Goal: Task Accomplishment & Management: Manage account settings

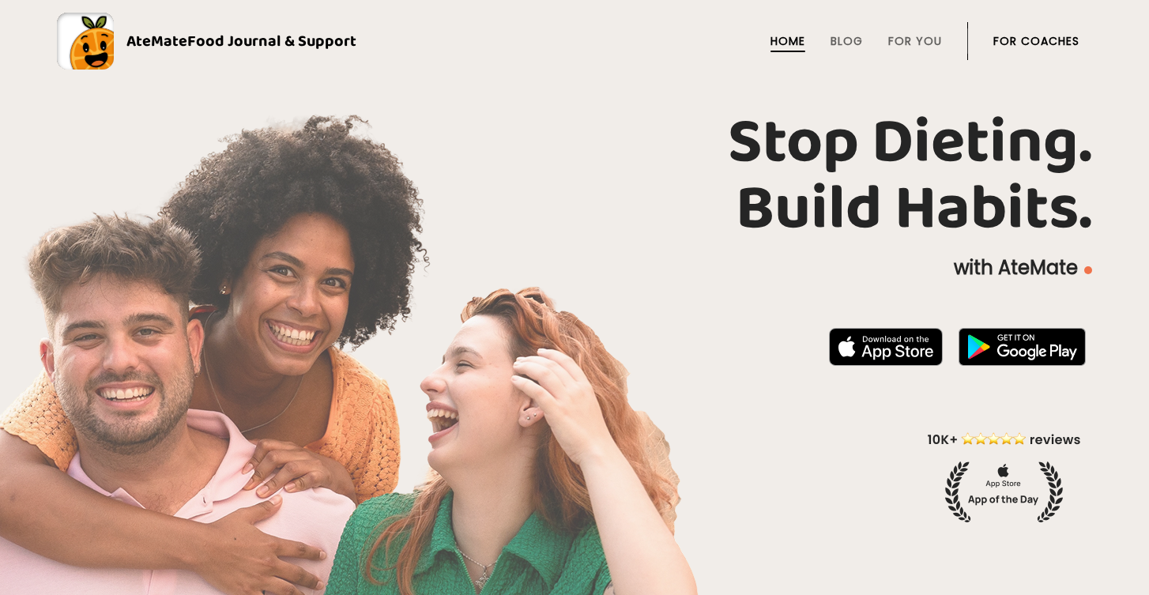
click at [1021, 37] on link "For Coaches" at bounding box center [1036, 41] width 86 height 13
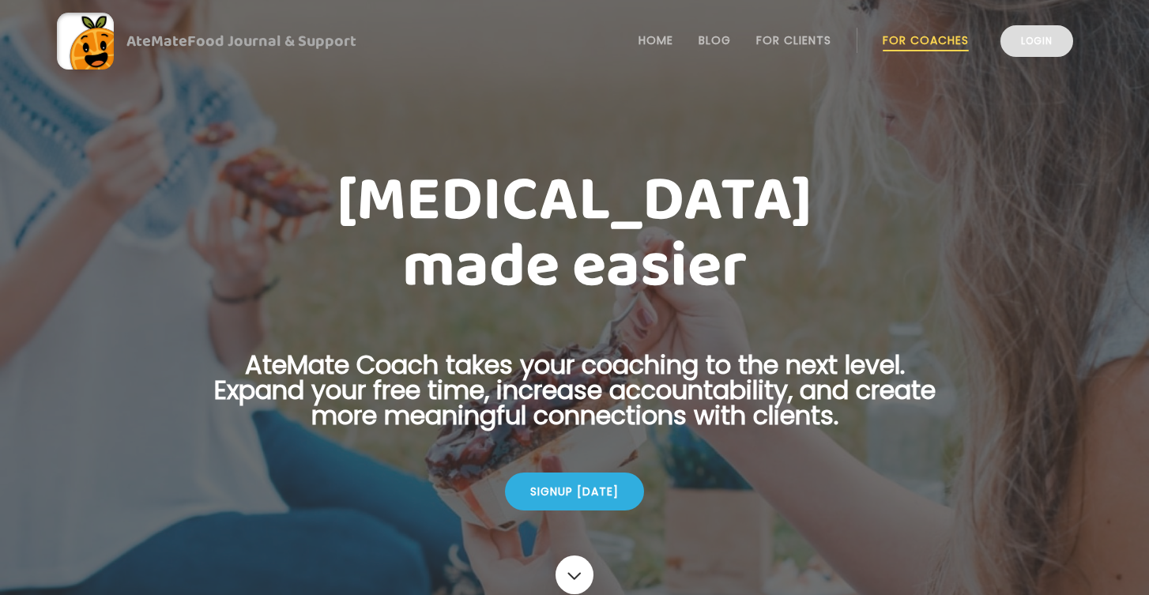
click at [1044, 45] on link "Login" at bounding box center [1036, 41] width 73 height 32
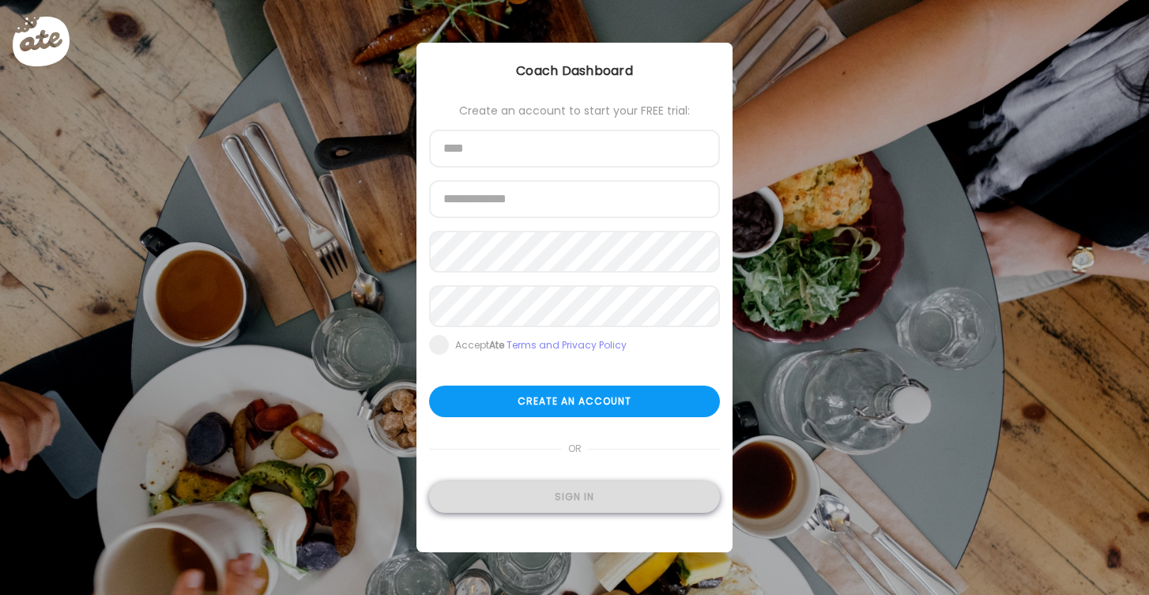
click at [575, 502] on div "Sign in" at bounding box center [574, 497] width 291 height 32
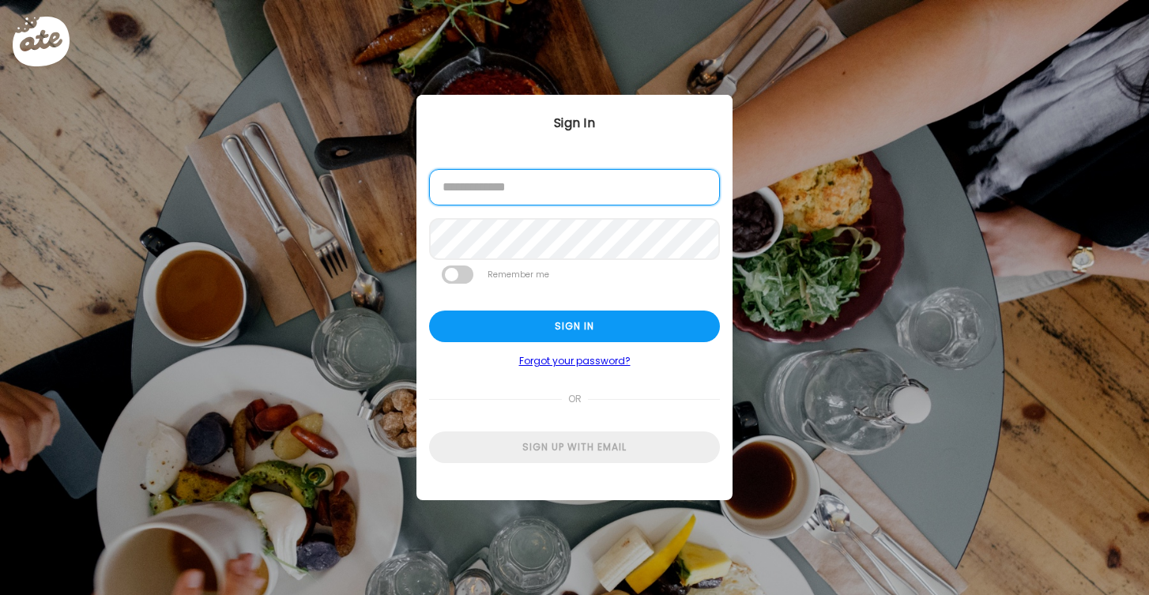
type input "**********"
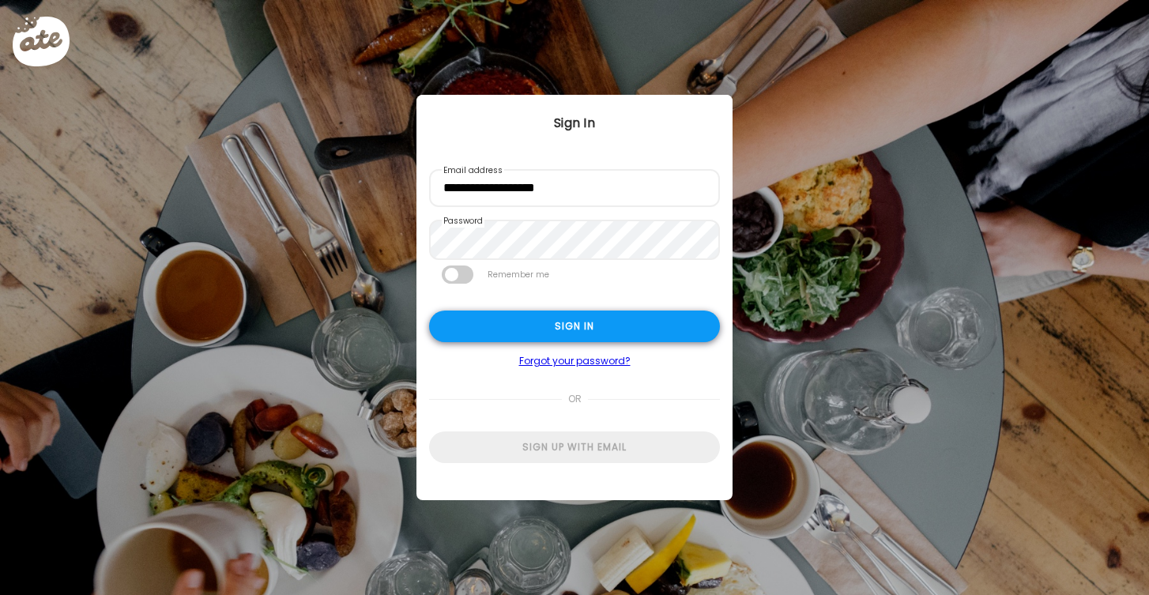
click at [548, 324] on div "Sign in" at bounding box center [574, 327] width 291 height 32
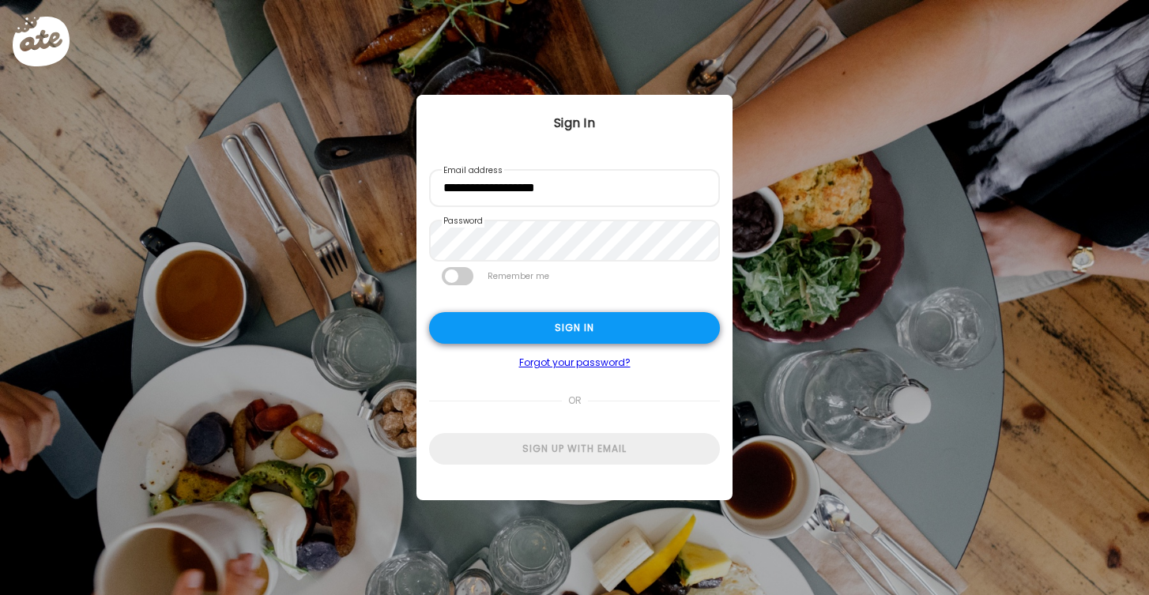
type textarea "**********"
type input "*********"
type input "**********"
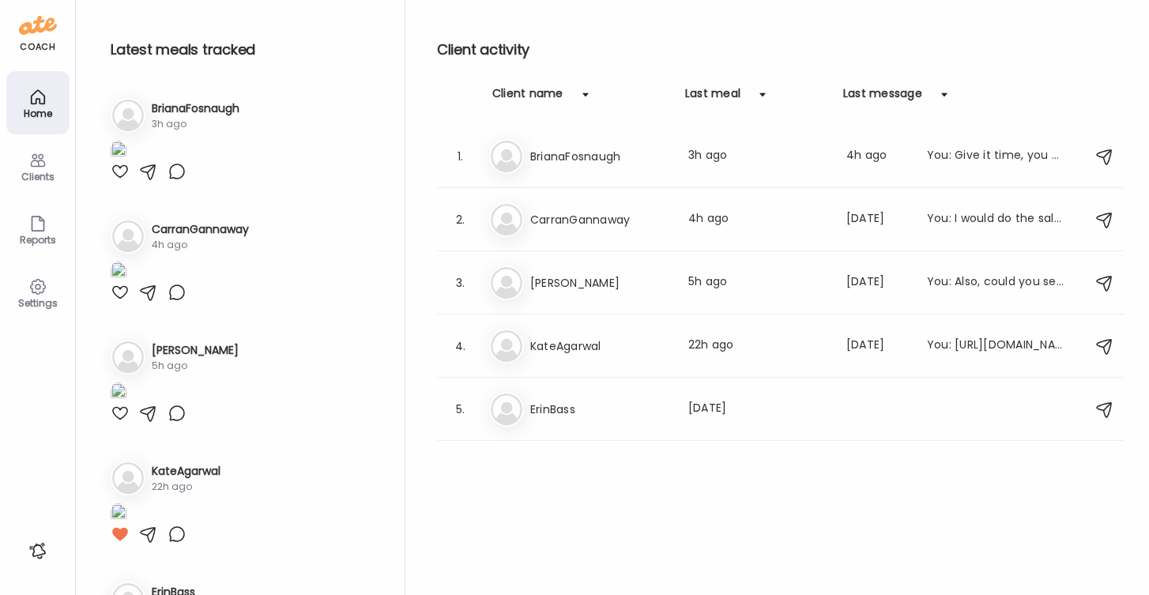
click at [116, 181] on div at bounding box center [120, 171] width 19 height 19
click at [40, 163] on icon at bounding box center [37, 160] width 19 height 19
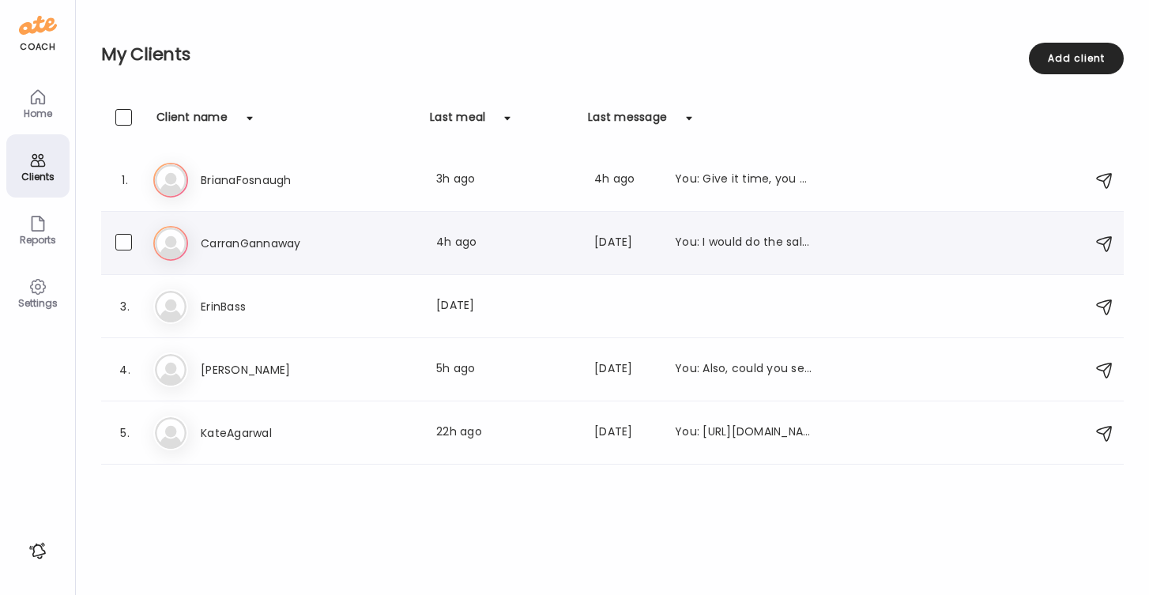
click at [249, 232] on div "Ca CarranGannaway Last meal: 4h ago Last message: 1d ago You: I would do the sa…" at bounding box center [614, 243] width 923 height 35
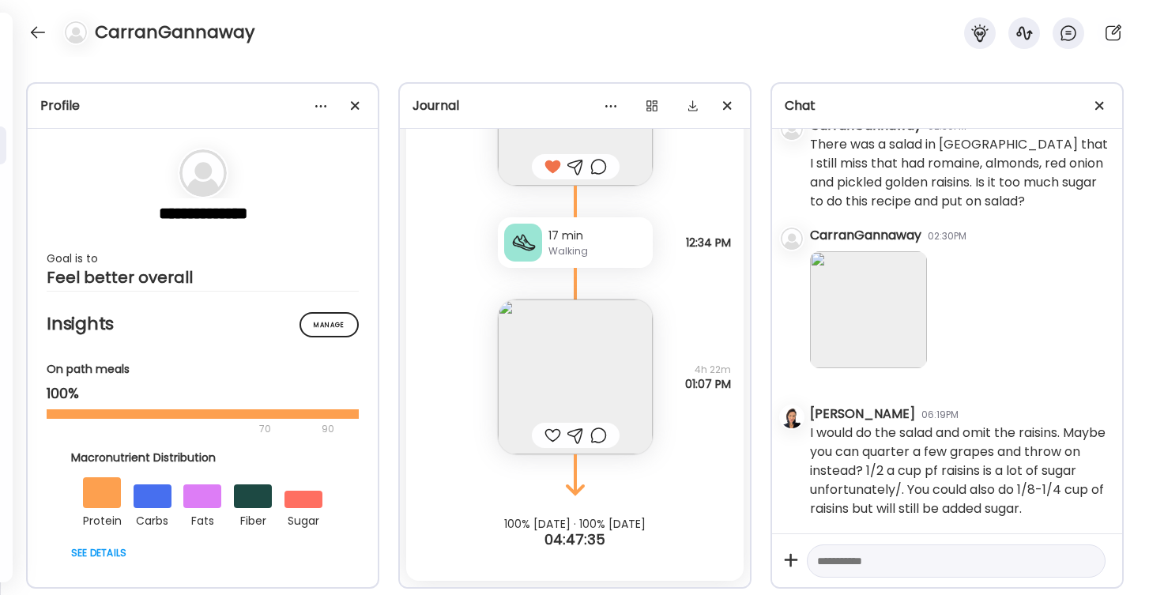
scroll to position [8850, 0]
click at [552, 435] on div at bounding box center [552, 435] width 17 height 19
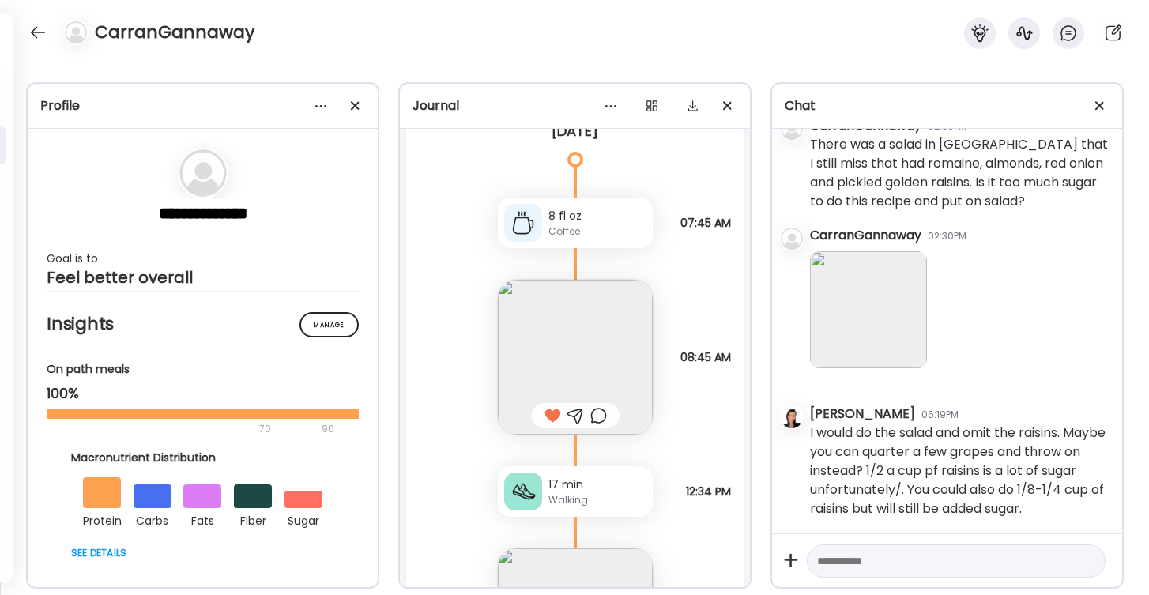
scroll to position [8583, 0]
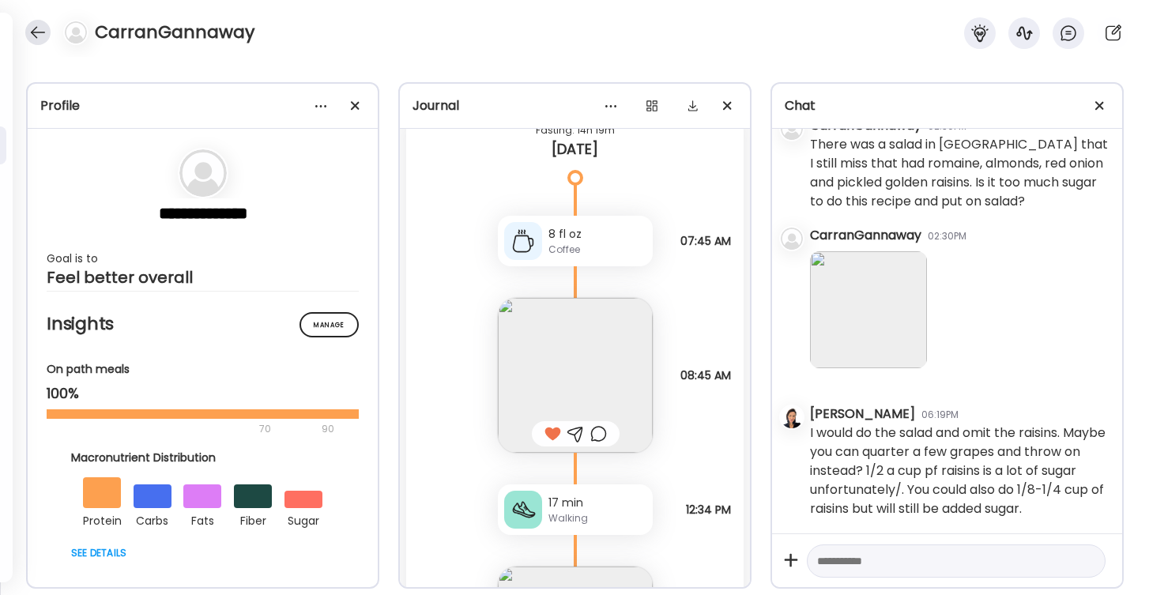
click at [38, 37] on div at bounding box center [37, 32] width 25 height 25
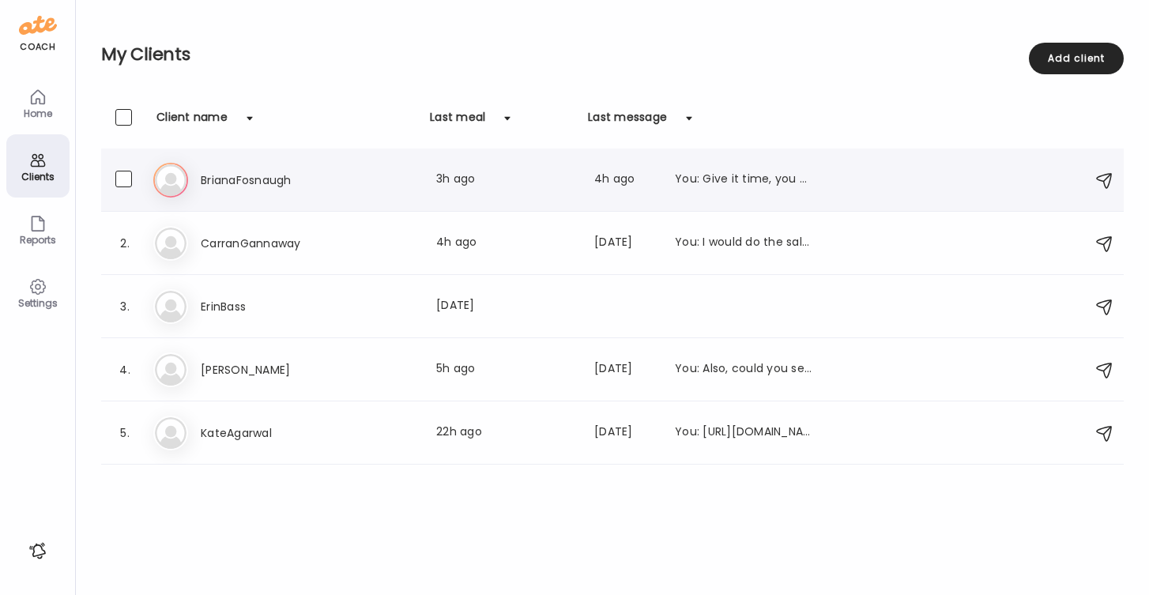
click at [282, 191] on div "Br BrianaFosnaugh Last meal: 3h ago Last message: 4h ago You: Give it time, you…" at bounding box center [614, 180] width 923 height 35
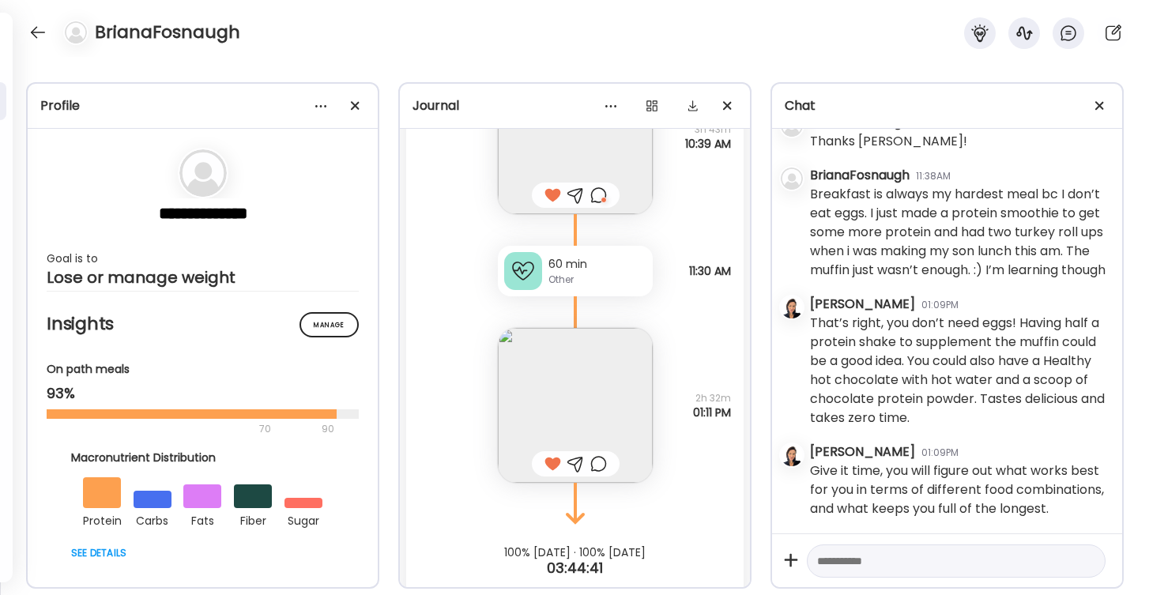
scroll to position [2891, 0]
click at [605, 195] on div at bounding box center [598, 195] width 17 height 19
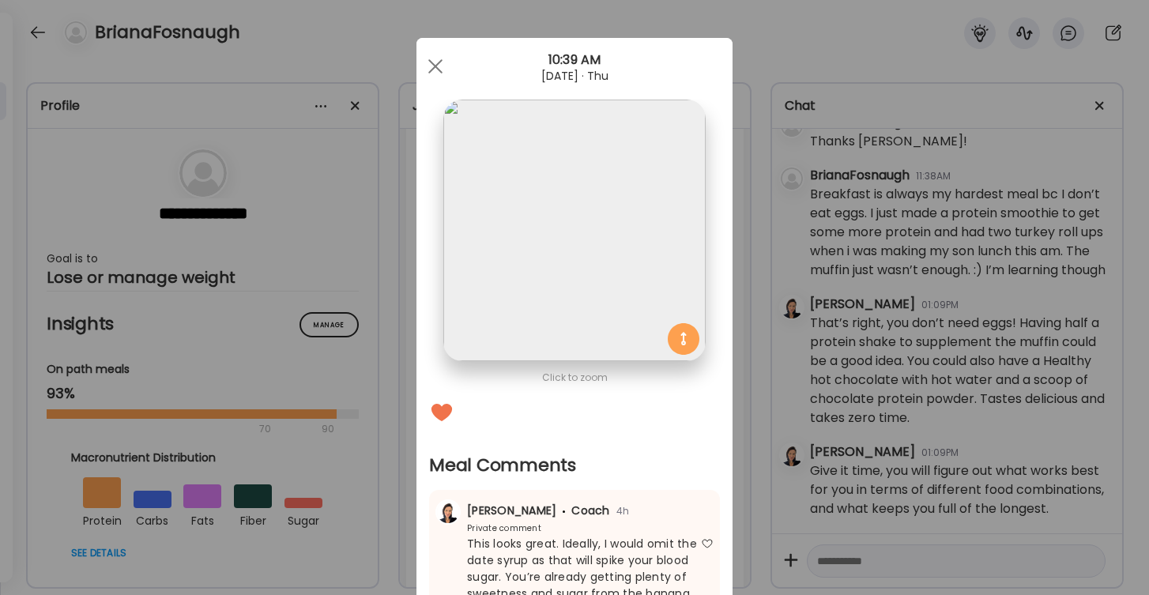
scroll to position [0, 0]
click at [440, 70] on span at bounding box center [435, 66] width 14 height 14
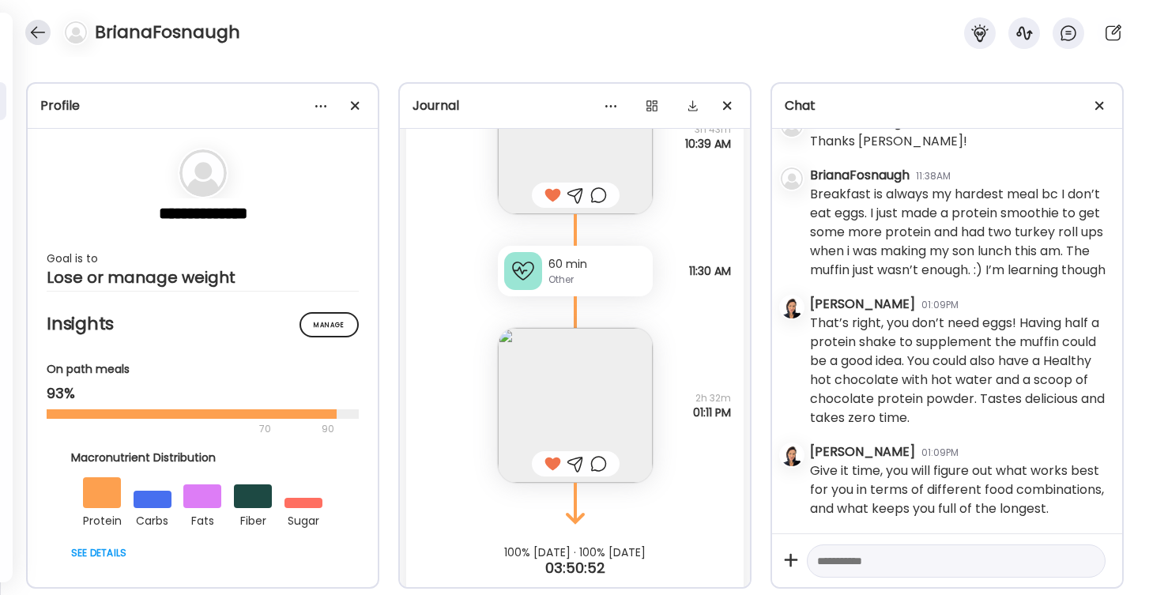
click at [38, 34] on div at bounding box center [37, 32] width 25 height 25
